Goal: Navigation & Orientation: Find specific page/section

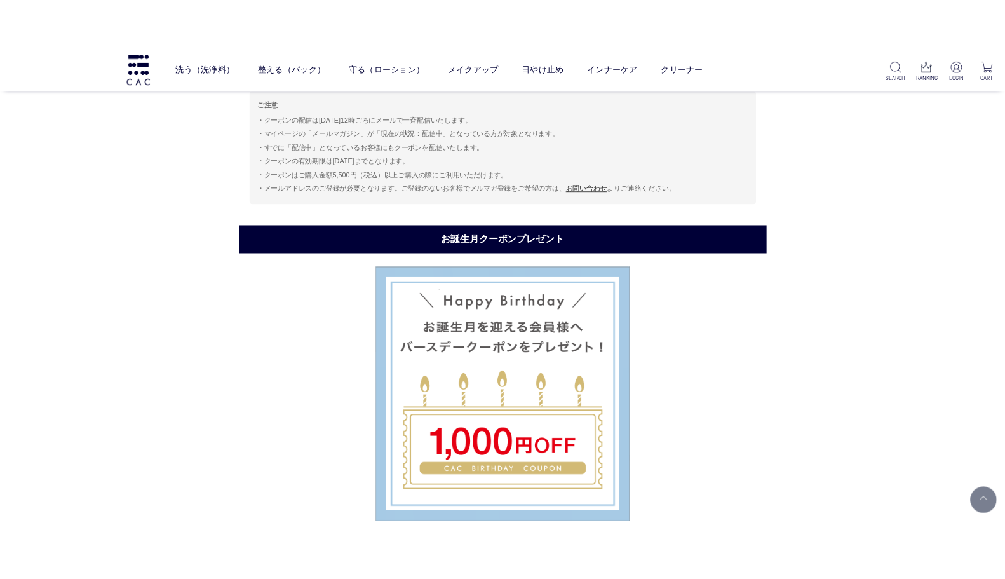
scroll to position [3710, 0]
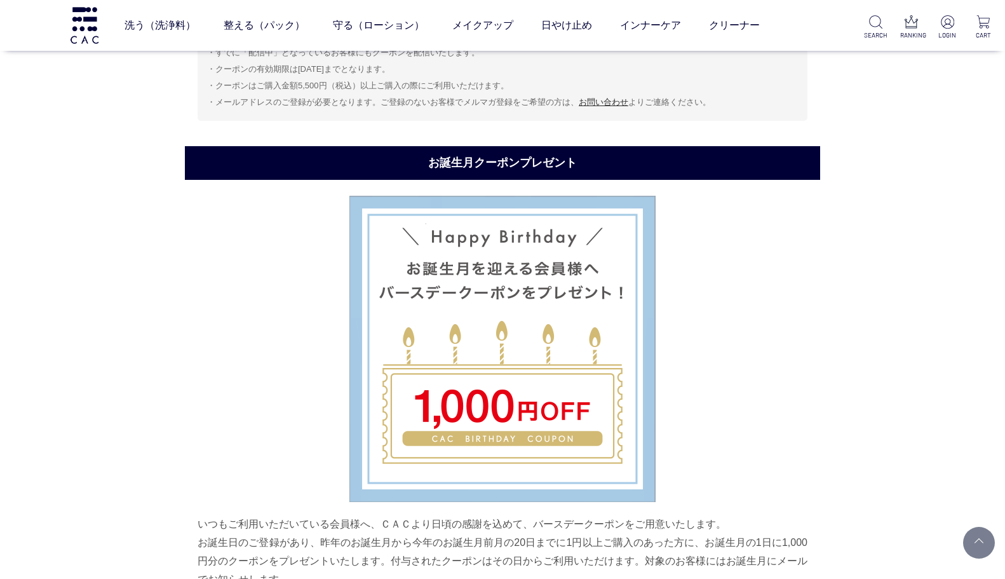
scroll to position [3856, 0]
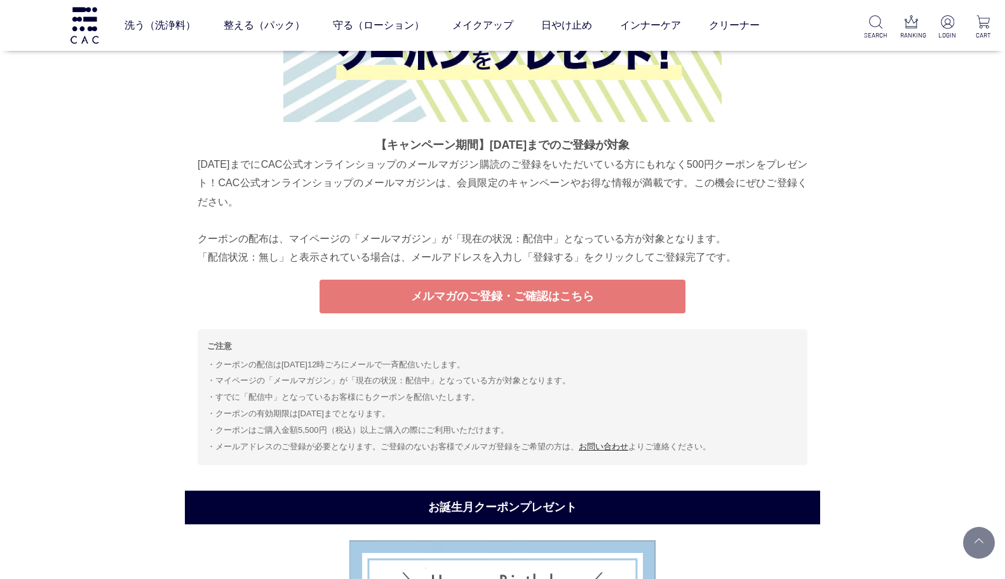
scroll to position [3556, 0]
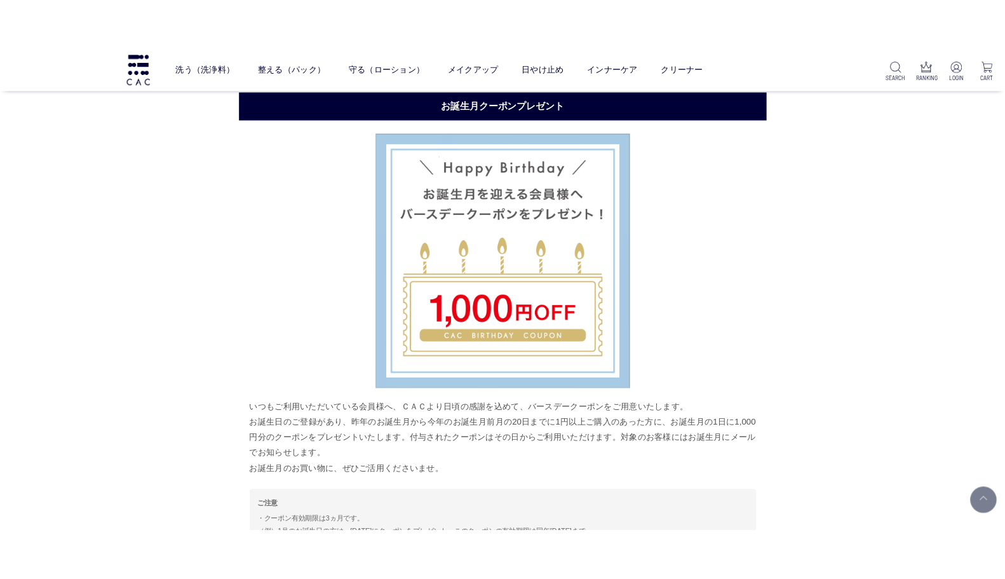
scroll to position [3683, 0]
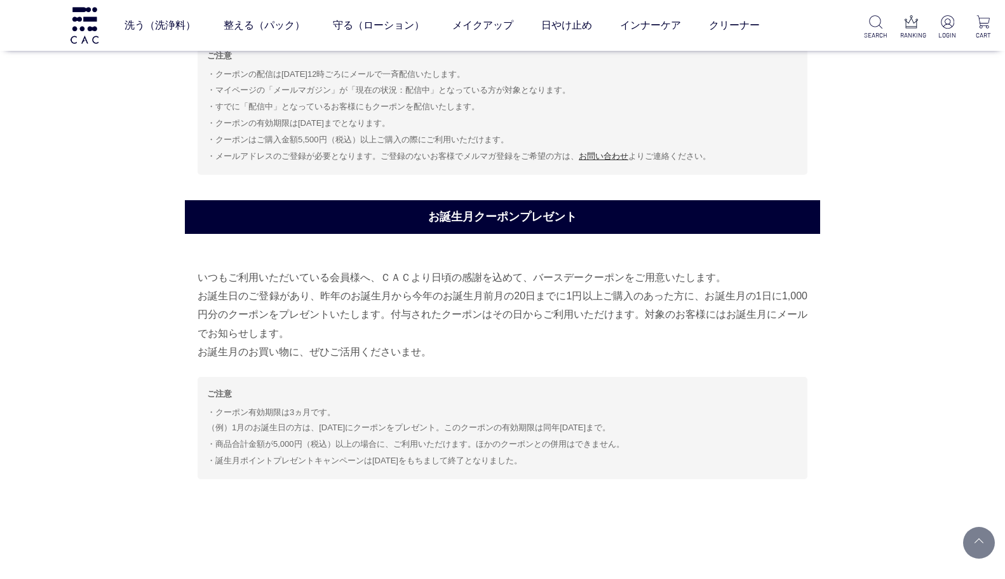
scroll to position [3874, 0]
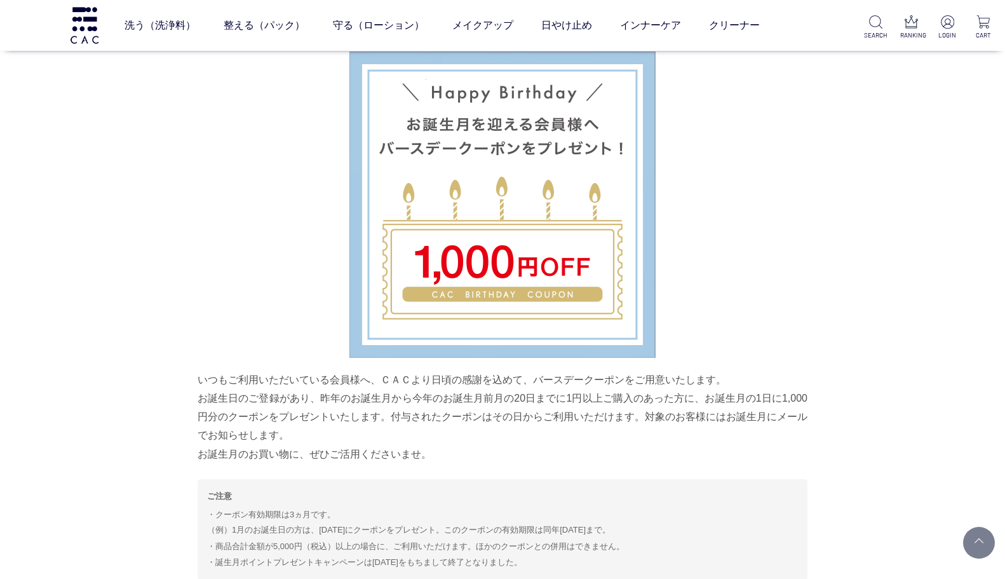
scroll to position [3937, 0]
